Goal: Task Accomplishment & Management: Manage account settings

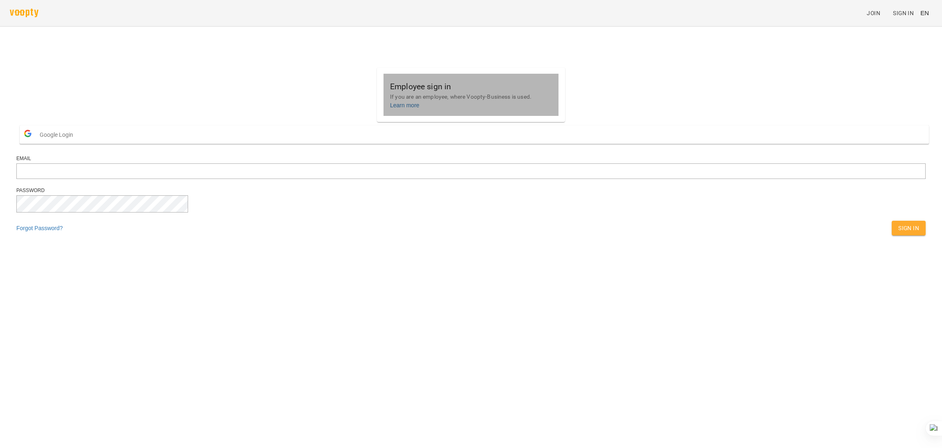
click at [520, 106] on div "Employee sign in If you are an employee, where Voopty-Business is used. Learn m…" at bounding box center [471, 95] width 175 height 42
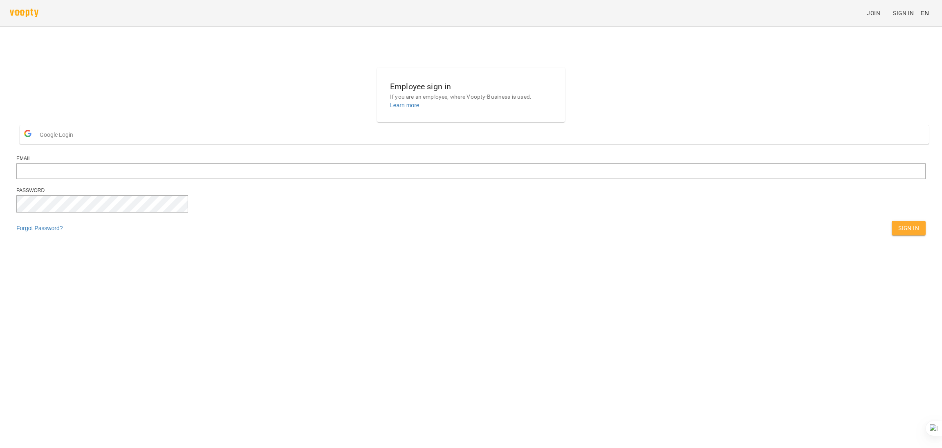
click at [454, 144] on button "Google Login" at bounding box center [475, 134] width 910 height 18
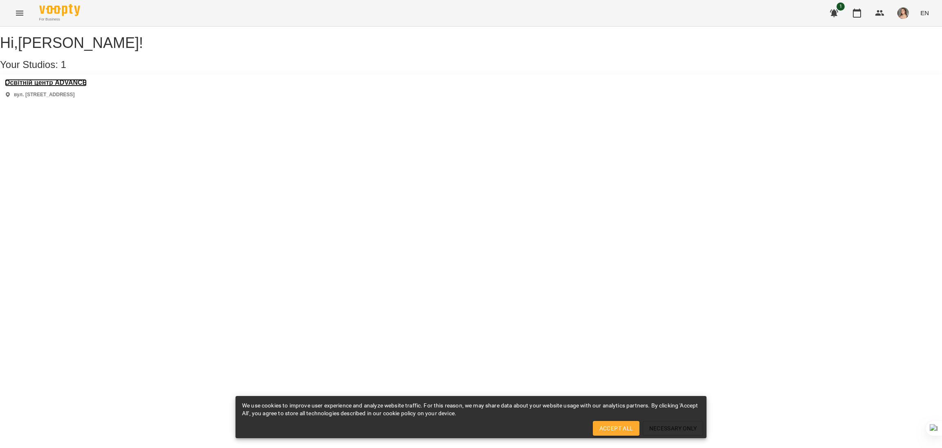
click at [87, 86] on h3 "Освітній центр ADVANCE" at bounding box center [46, 82] width 82 height 7
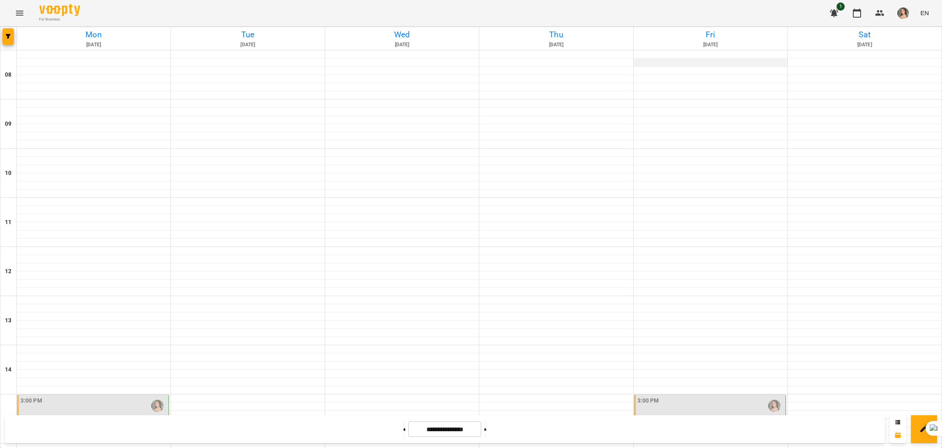
scroll to position [250, 0]
click at [841, 15] on button "button" at bounding box center [835, 13] width 20 height 20
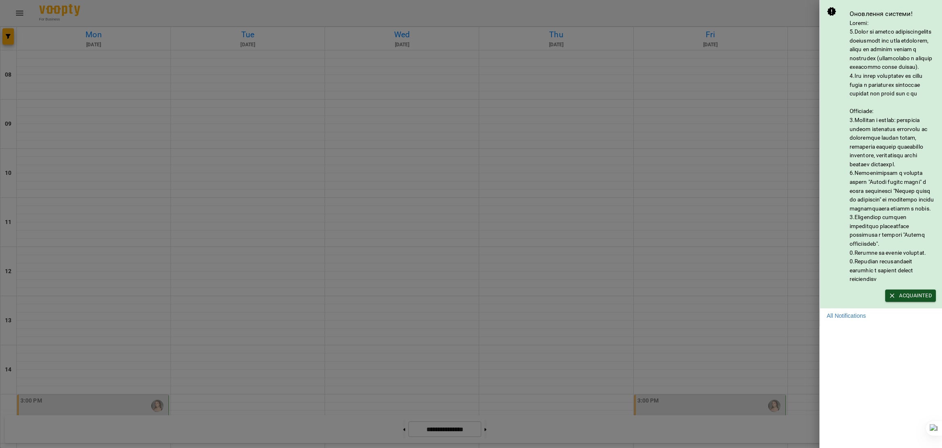
click at [778, 79] on div at bounding box center [471, 224] width 942 height 448
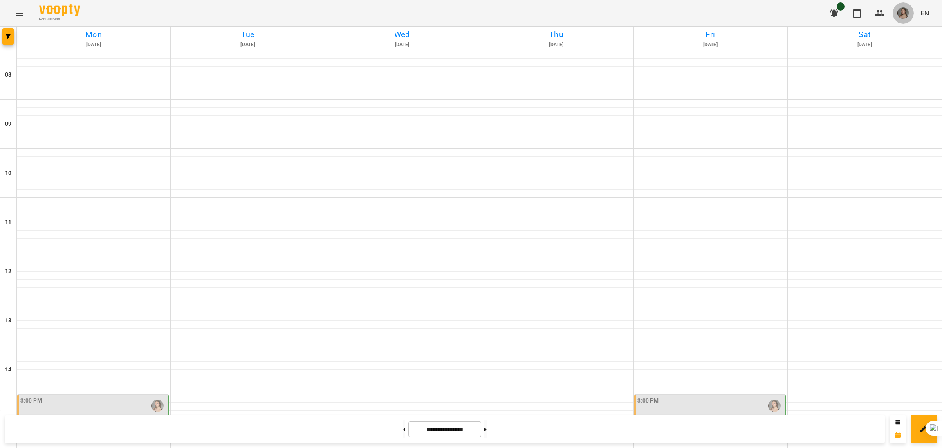
click at [902, 15] on img "button" at bounding box center [903, 12] width 11 height 11
click at [867, 33] on span "[PERSON_NAME]" at bounding box center [866, 31] width 55 height 10
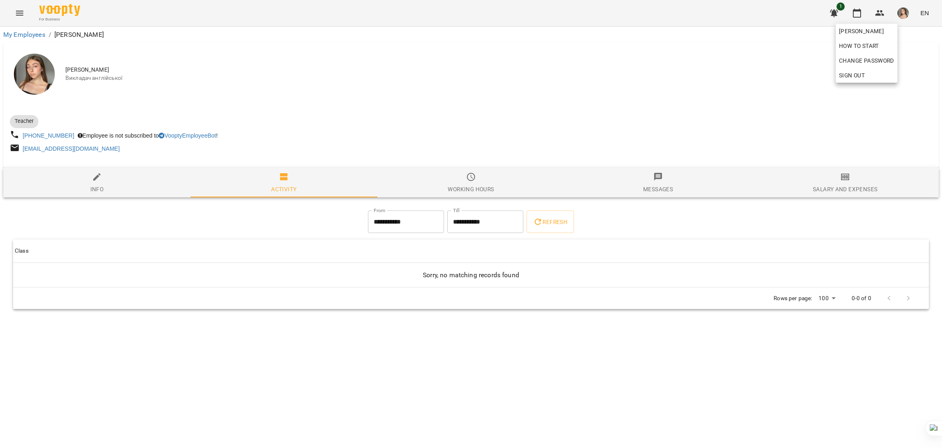
click at [791, 185] on div at bounding box center [471, 224] width 942 height 448
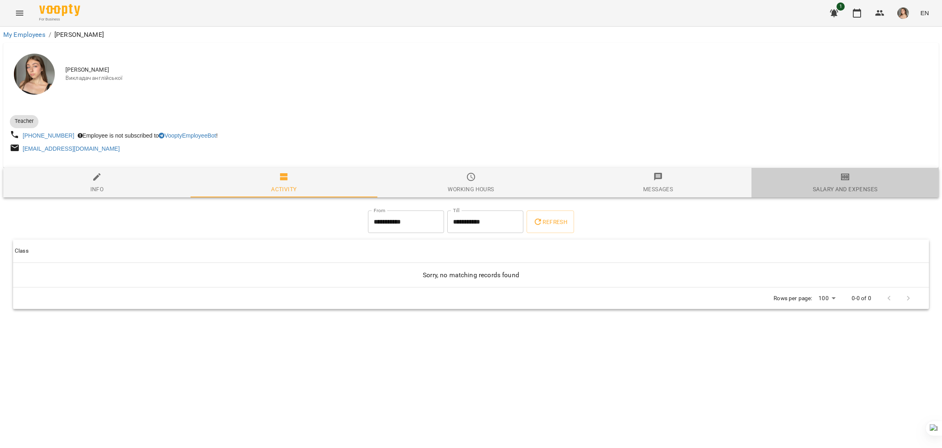
click at [838, 187] on div "Salary and Expenses" at bounding box center [845, 189] width 65 height 10
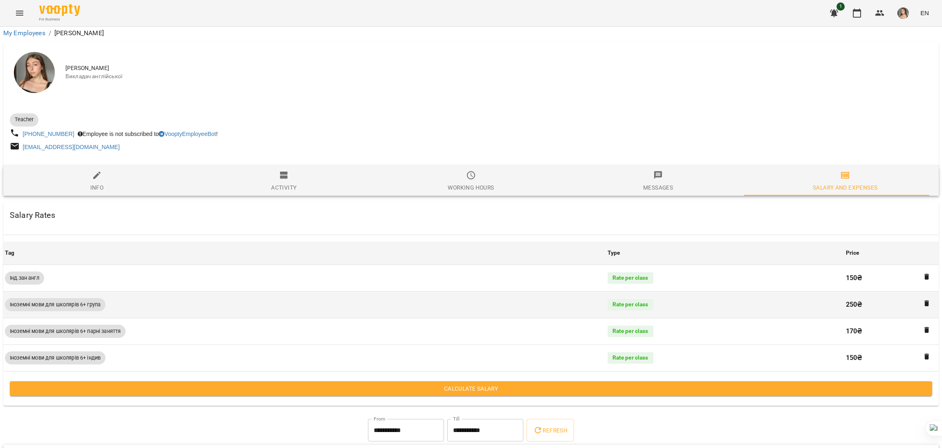
scroll to position [0, 1]
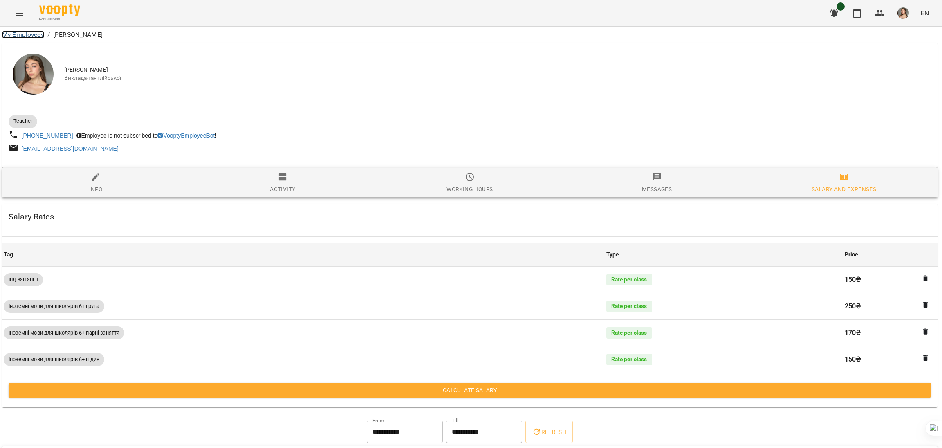
click at [24, 33] on link "My Employees" at bounding box center [23, 35] width 42 height 8
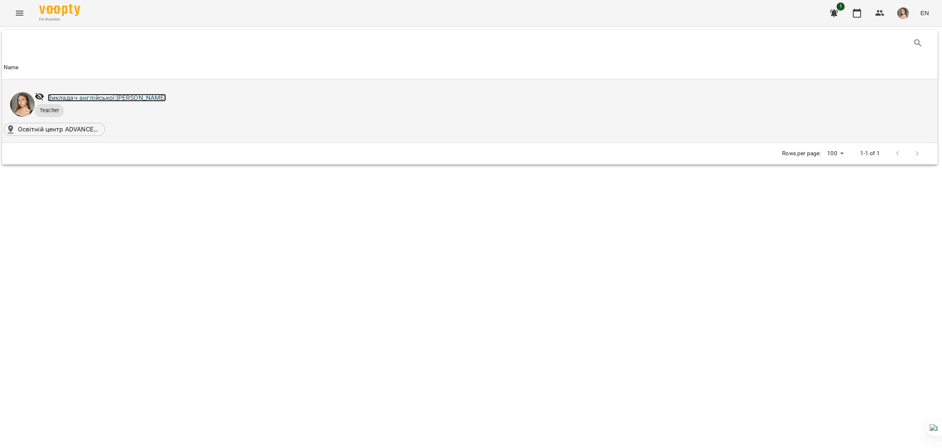
click at [97, 99] on link "Викладач англійської: [PERSON_NAME]" at bounding box center [107, 98] width 118 height 8
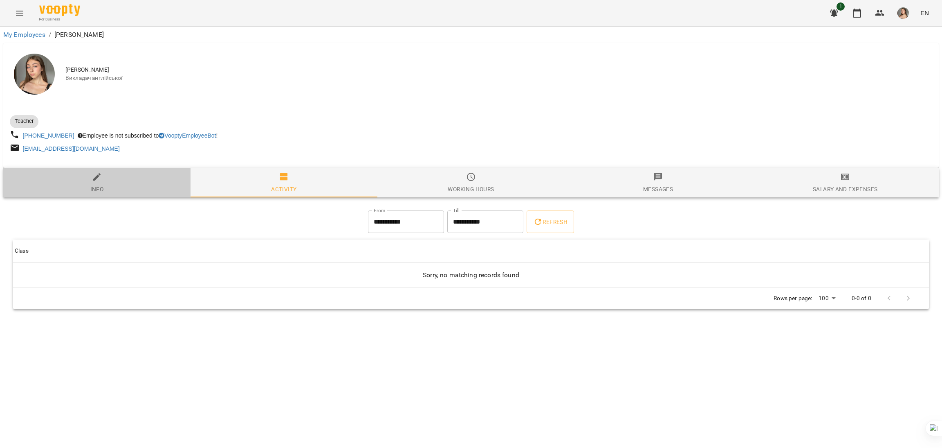
click at [141, 180] on span "Info" at bounding box center [97, 183] width 178 height 22
select select "**"
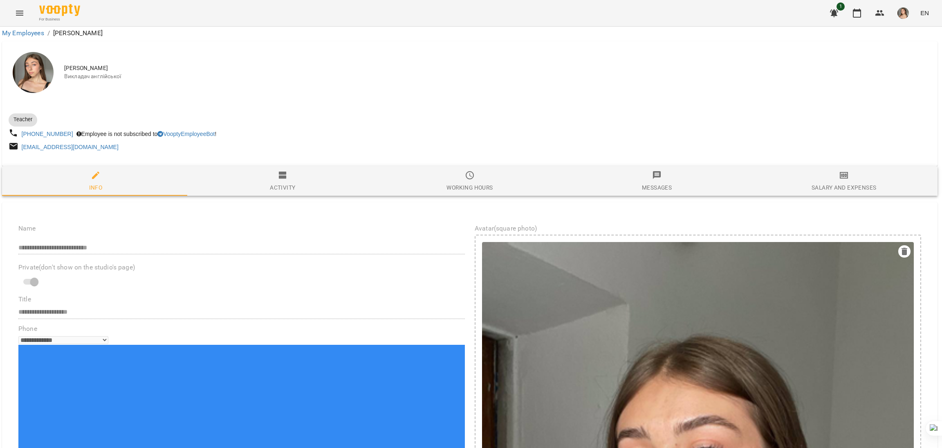
scroll to position [0, 1]
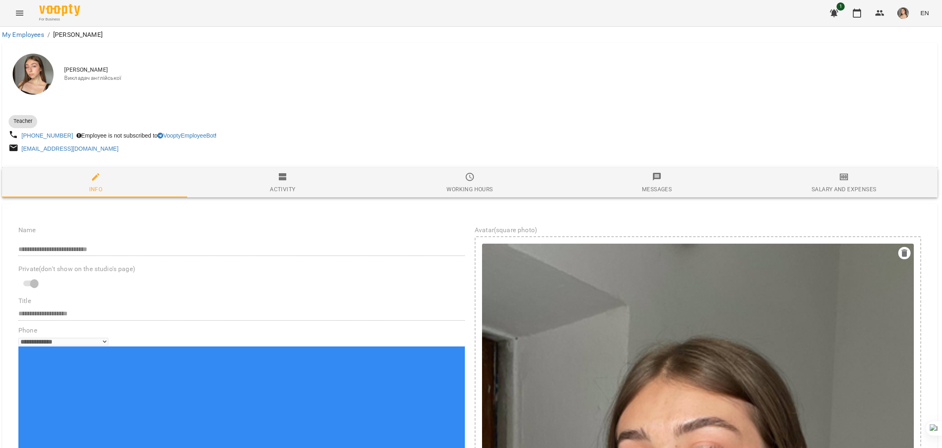
click at [439, 175] on span "Working hours" at bounding box center [470, 183] width 178 height 22
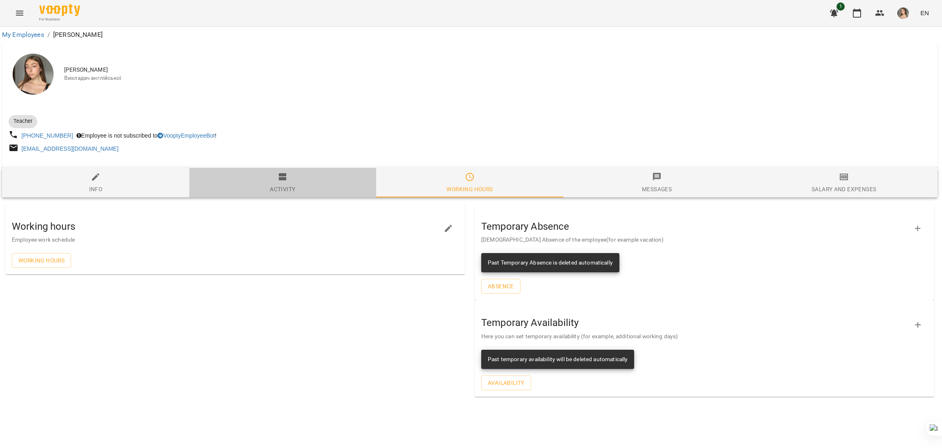
click at [313, 189] on span "Activity" at bounding box center [283, 183] width 178 height 22
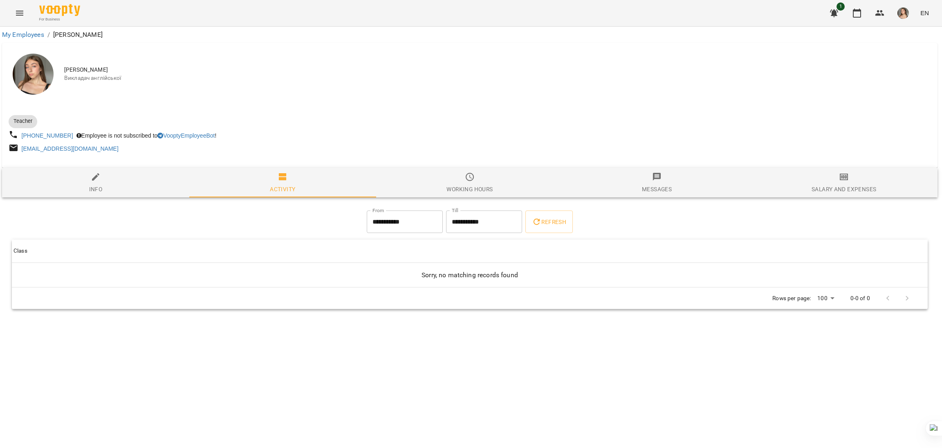
click at [482, 182] on span "Working hours" at bounding box center [470, 183] width 178 height 22
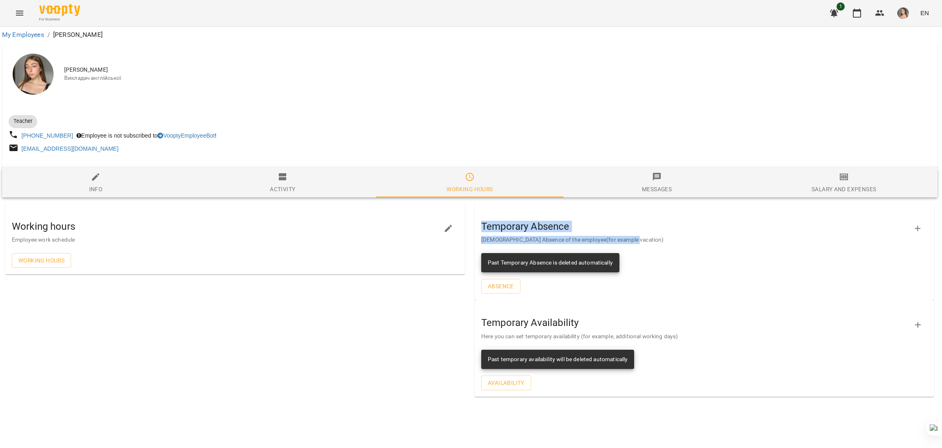
drag, startPoint x: 478, startPoint y: 222, endPoint x: 652, endPoint y: 246, distance: 175.5
click at [652, 246] on div "Temporary Absence [DEMOGRAPHIC_DATA] Absence of the employee(for example vacati…" at bounding box center [705, 228] width 460 height 43
copy div "Temporary Absence [DEMOGRAPHIC_DATA] Absence of the employee(for example vacati…"
drag, startPoint x: 597, startPoint y: 311, endPoint x: 478, endPoint y: 219, distance: 151.0
click at [478, 219] on div "Temporary Absence [DEMOGRAPHIC_DATA] Absence of the employee(for example vacati…" at bounding box center [705, 300] width 470 height 203
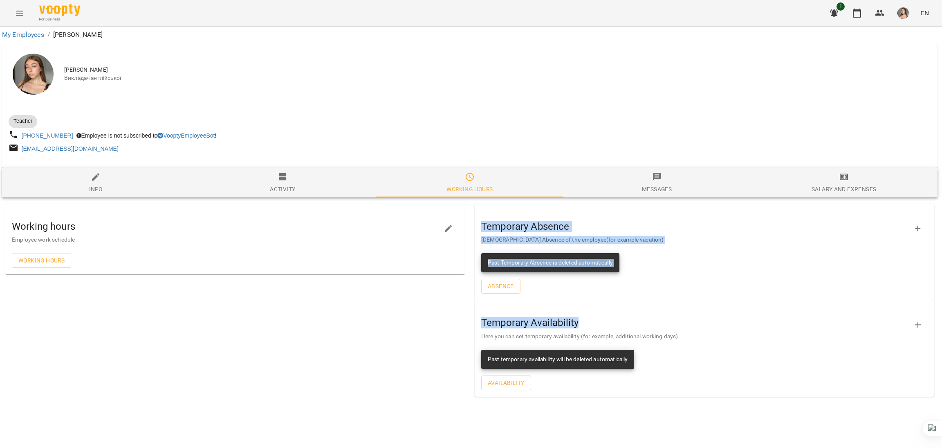
copy div "Temporary Absence [DEMOGRAPHIC_DATA] Absence of the employee(for example vacati…"
click at [60, 260] on span "Working hours" at bounding box center [41, 260] width 46 height 10
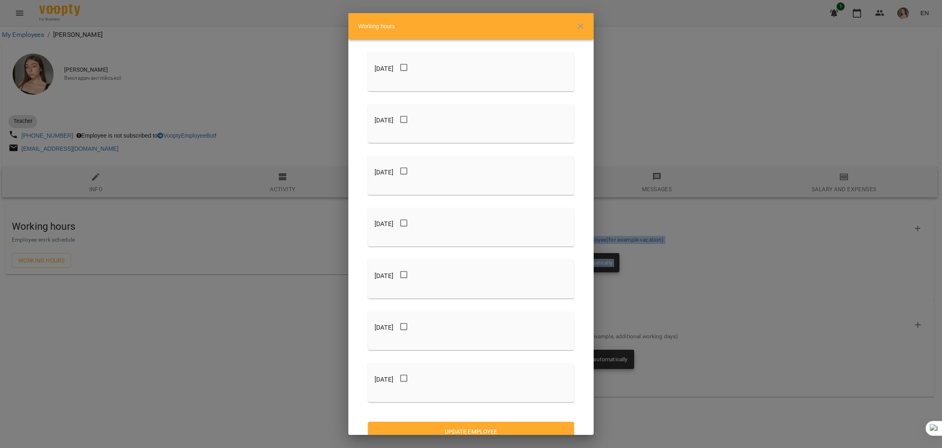
scroll to position [32, 0]
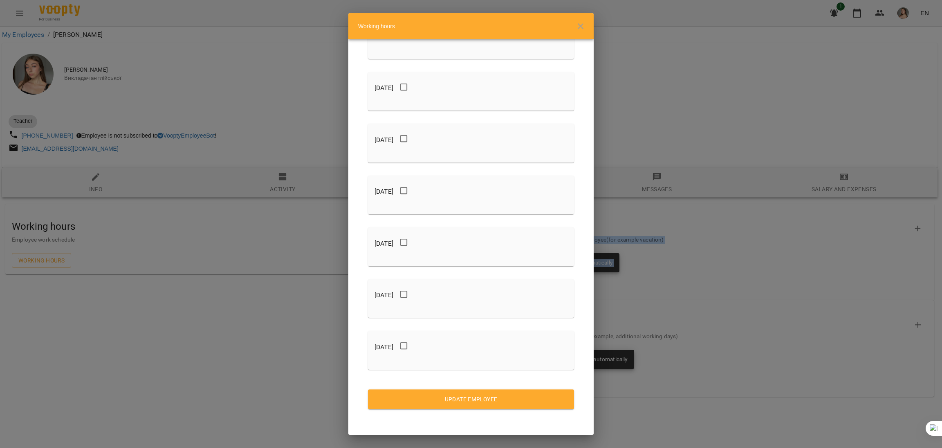
click at [811, 100] on div "Working hours [DATE] [DATE] [DATE] [DATE] [DATE] [DATE] [DATE] Update Employee" at bounding box center [471, 224] width 942 height 448
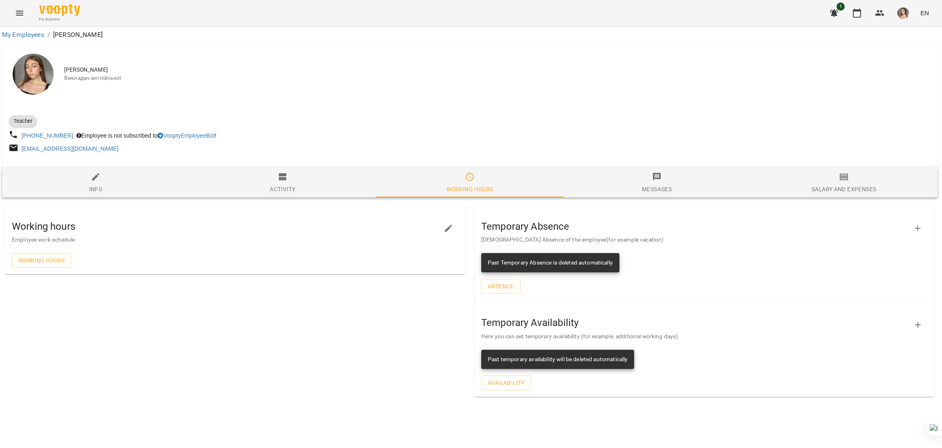
click at [411, 301] on div "Working hours Employee work schedule Working hours" at bounding box center [235, 300] width 470 height 203
click at [17, 18] on button "Menu" at bounding box center [20, 13] width 20 height 20
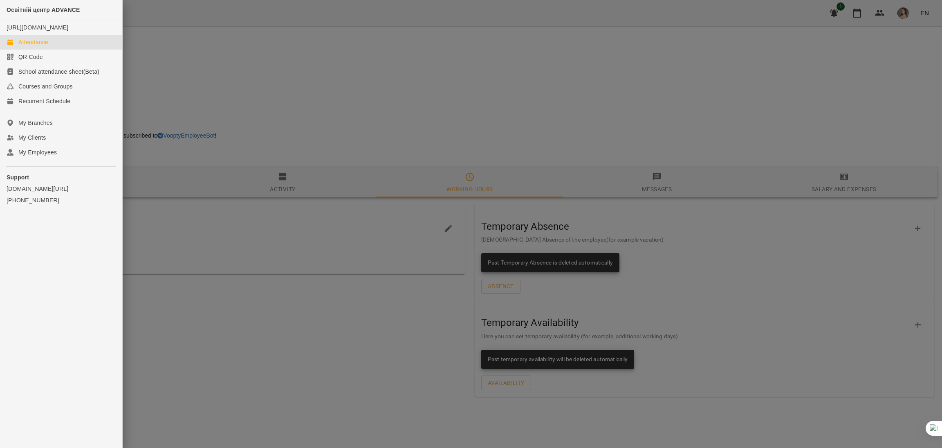
click at [36, 46] on div "Attendance" at bounding box center [33, 42] width 30 height 8
